Goal: Check status

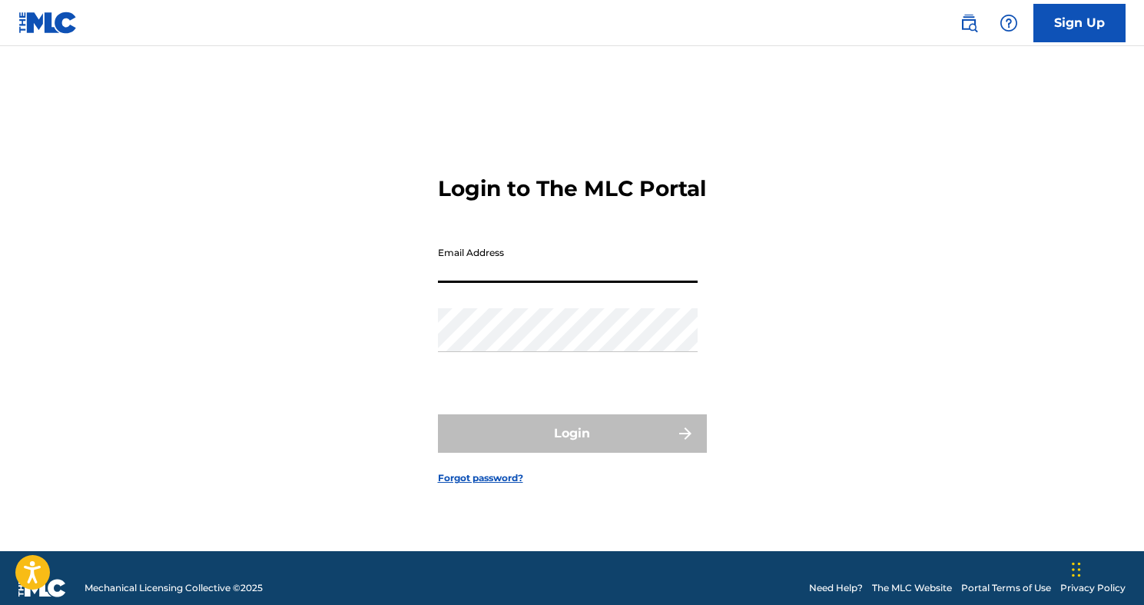
click at [598, 283] on input "Email Address" at bounding box center [568, 261] width 260 height 44
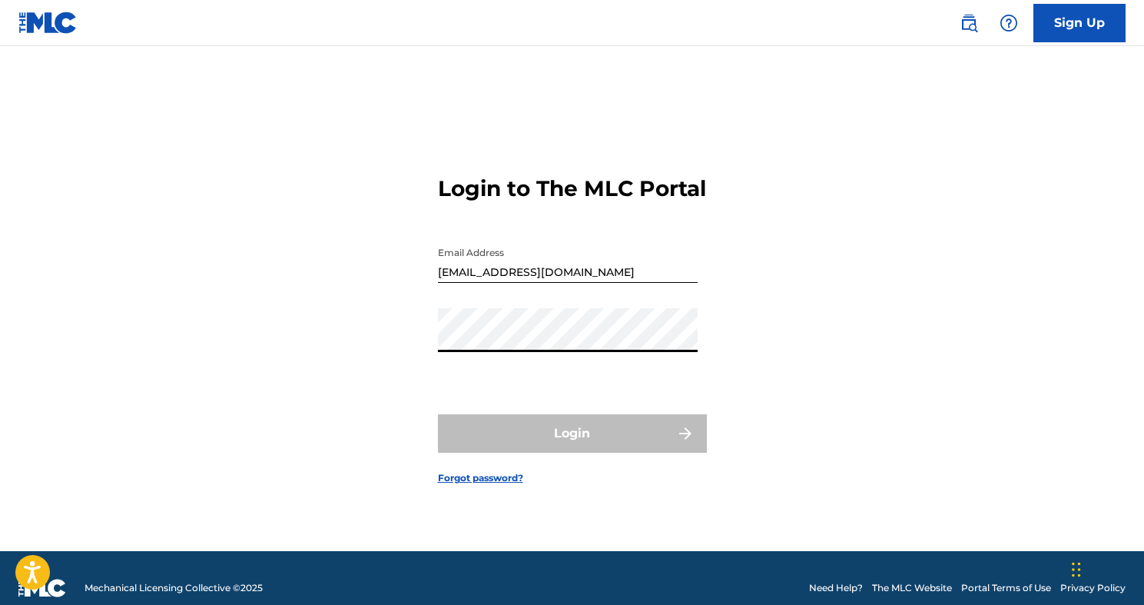
type input "[EMAIL_ADDRESS][DOMAIN_NAME]"
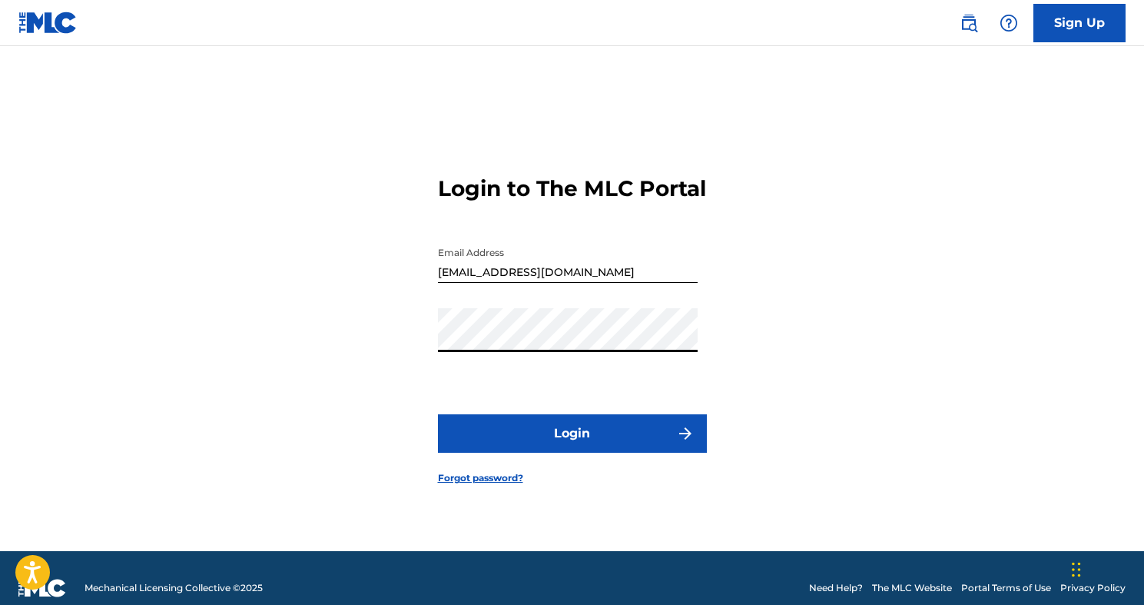
click at [525, 453] on button "Login" at bounding box center [572, 433] width 269 height 38
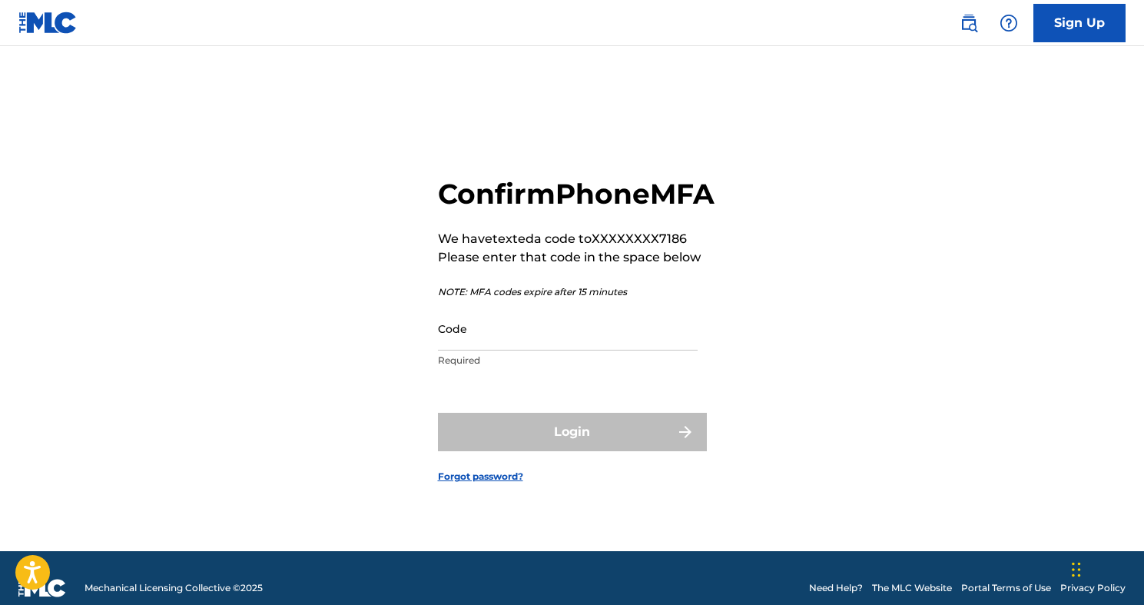
click at [641, 322] on div "Confirm Phone MFA We have texted a code to XXXXXXXX7186 Please enter that code …" at bounding box center [576, 276] width 277 height 199
click at [621, 334] on input "Code" at bounding box center [568, 329] width 260 height 44
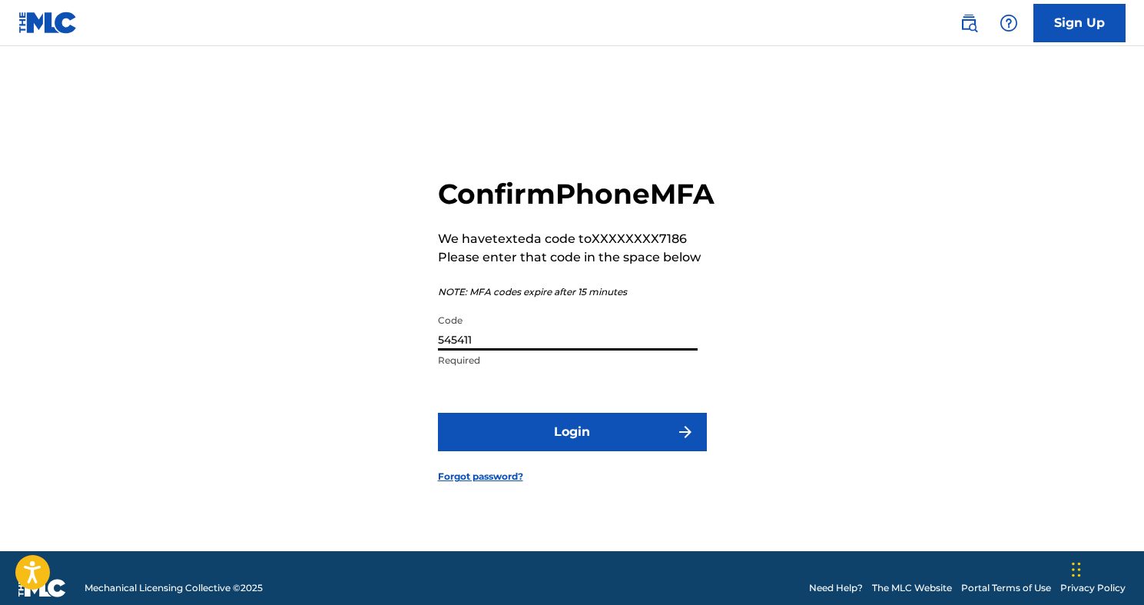
type input "545411"
click at [636, 477] on form "Confirm Phone MFA We have texted a code to XXXXXXXX7186 Please enter that code …" at bounding box center [572, 318] width 269 height 467
click at [626, 430] on button "Login" at bounding box center [572, 432] width 269 height 38
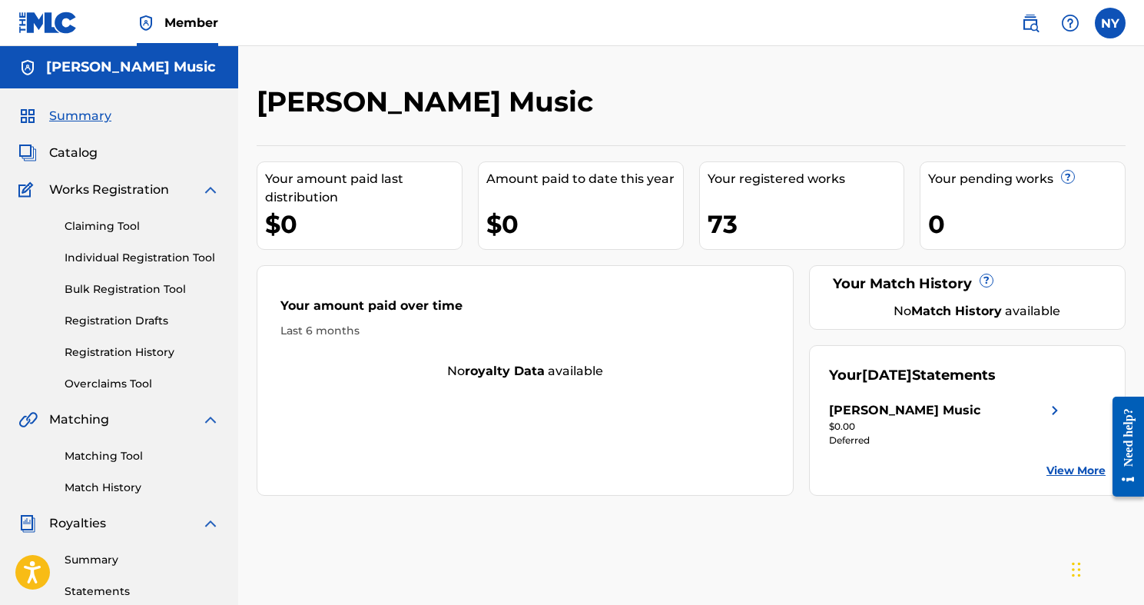
click at [1065, 470] on link "View More" at bounding box center [1076, 471] width 59 height 16
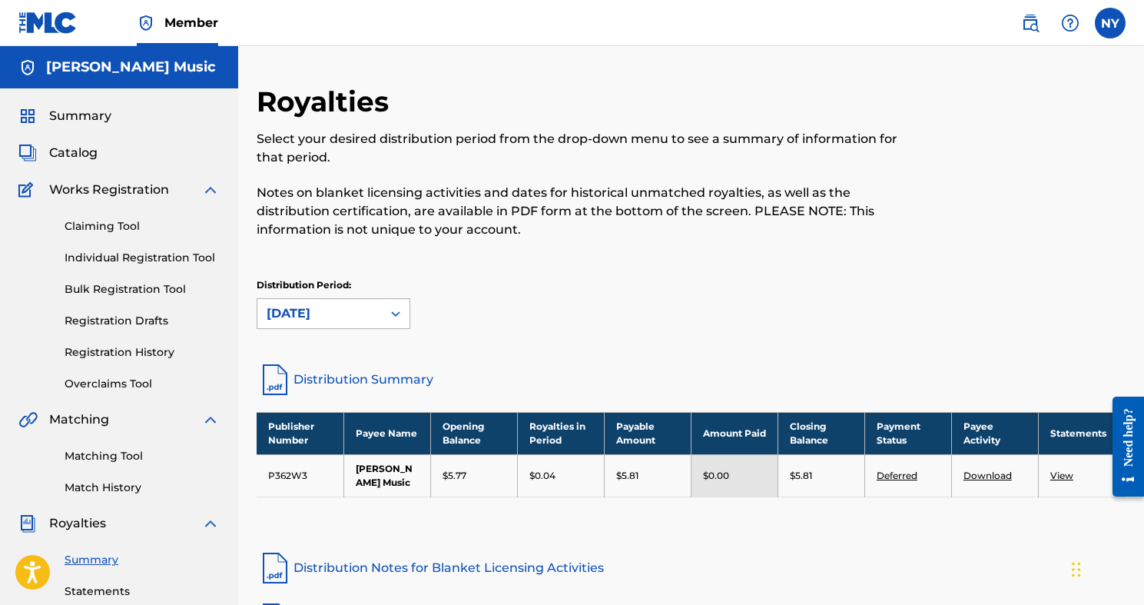
click at [379, 307] on div "[DATE]" at bounding box center [319, 313] width 125 height 29
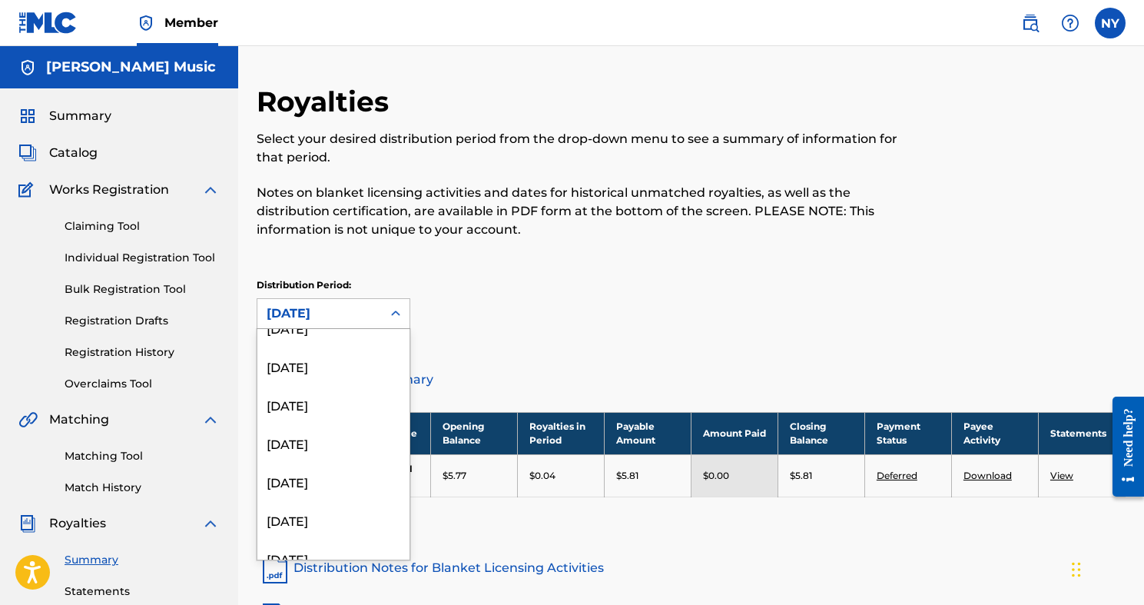
scroll to position [1806, 0]
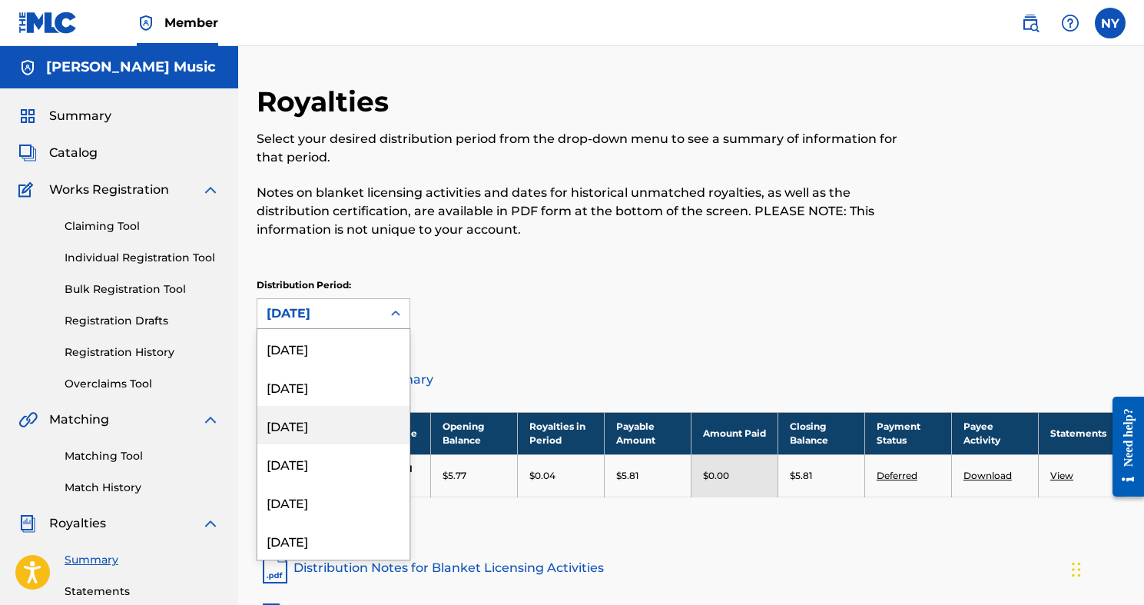
click at [543, 284] on div "Distribution Period: [DATE], 50 of 53. 53 results available. Use Up and Down to…" at bounding box center [691, 303] width 869 height 51
